Goal: Task Accomplishment & Management: Use online tool/utility

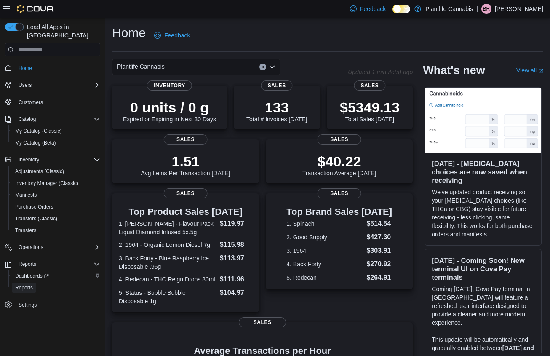
drag, startPoint x: 30, startPoint y: 277, endPoint x: 46, endPoint y: 265, distance: 19.9
click at [30, 284] on span "Reports" at bounding box center [24, 287] width 18 height 7
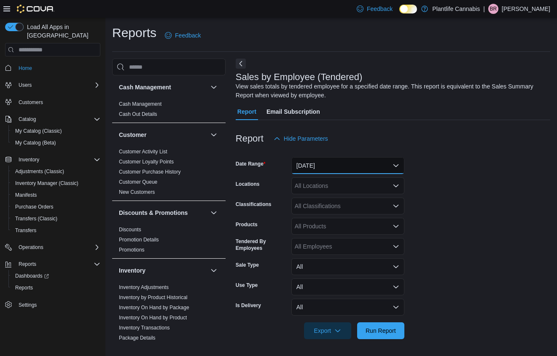
click at [305, 166] on button "Yesterday" at bounding box center [347, 165] width 113 height 17
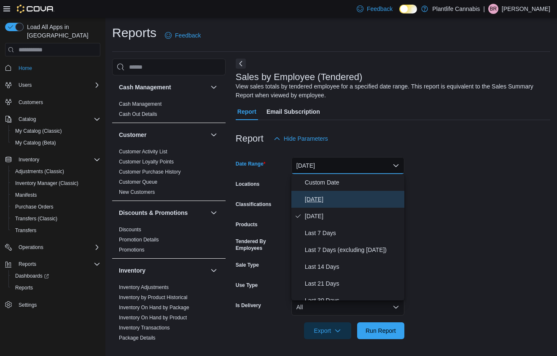
click at [306, 195] on span "Today" at bounding box center [353, 199] width 96 height 10
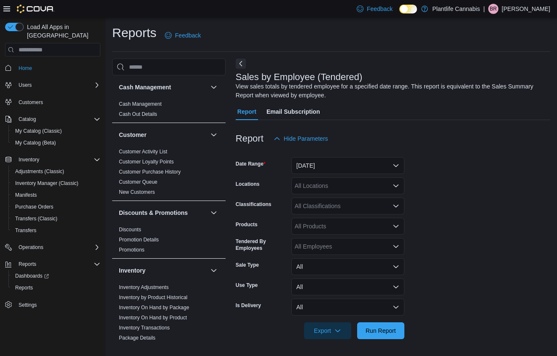
click at [310, 182] on div "All Locations" at bounding box center [347, 185] width 113 height 17
type input "**"
click at [346, 211] on span "Edmonton - Windermere Crossing" at bounding box center [360, 212] width 94 height 8
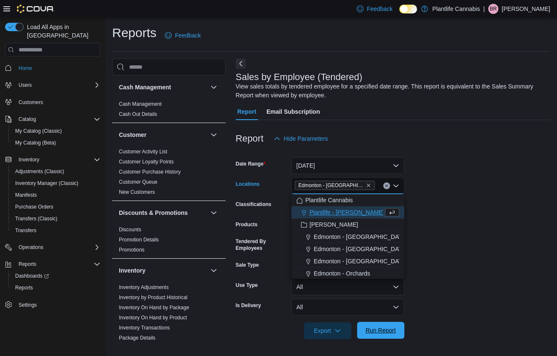
click at [387, 327] on span "Run Report" at bounding box center [380, 330] width 30 height 8
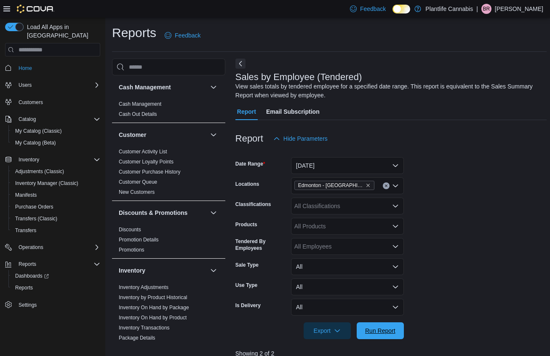
drag, startPoint x: 394, startPoint y: 335, endPoint x: 407, endPoint y: 299, distance: 37.8
click at [394, 335] on span "Run Report" at bounding box center [380, 330] width 37 height 17
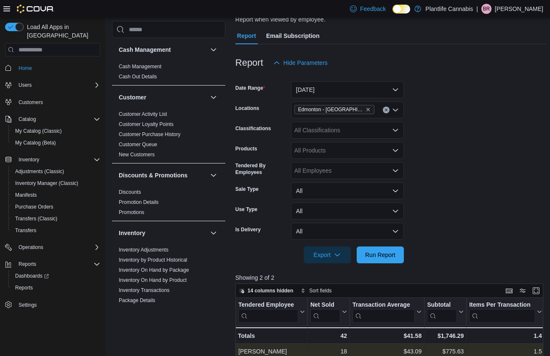
scroll to position [139, 0]
